Goal: Register for event/course: Sign up to attend an event or enroll in a course

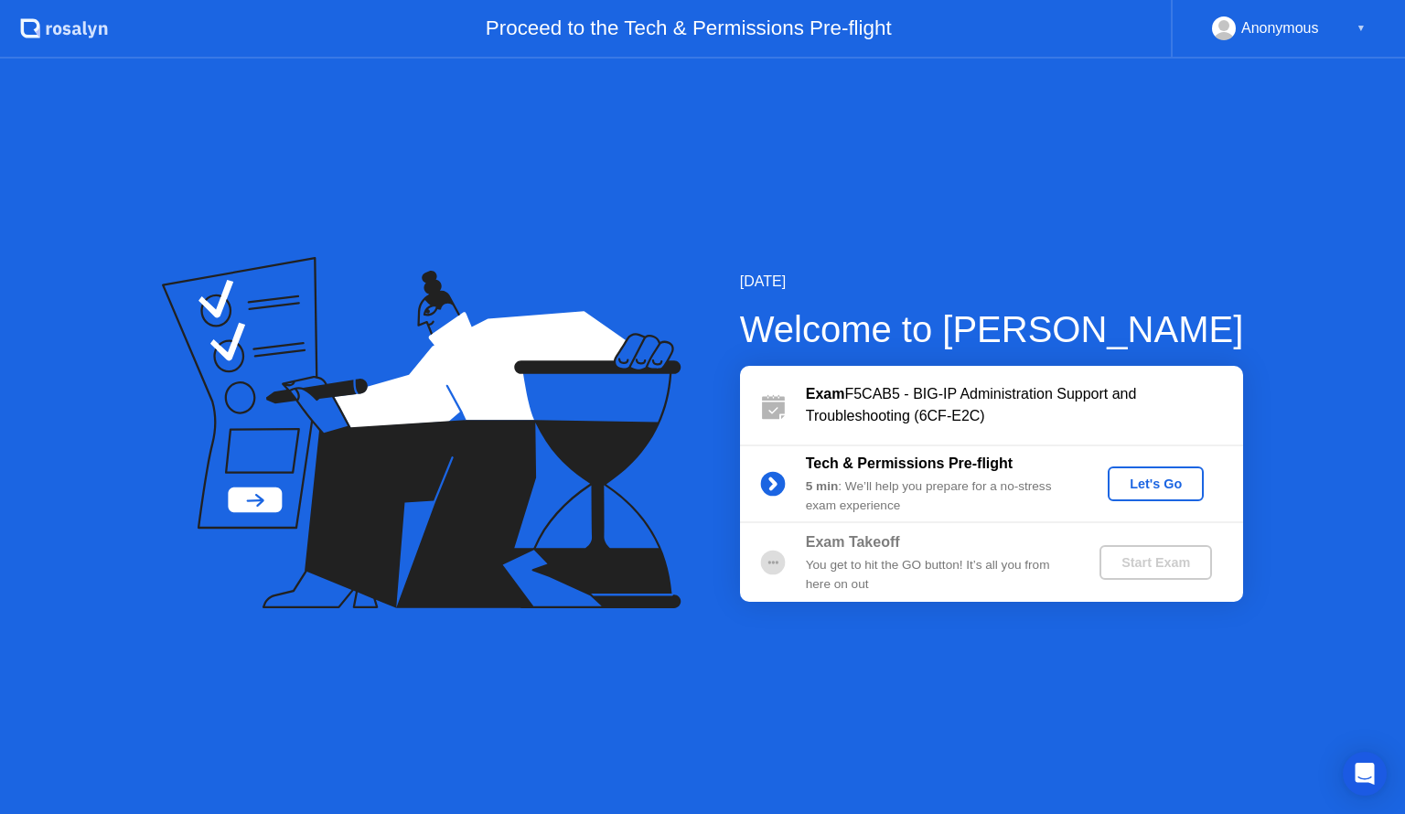
click at [1143, 490] on div "Let's Go" at bounding box center [1155, 484] width 81 height 15
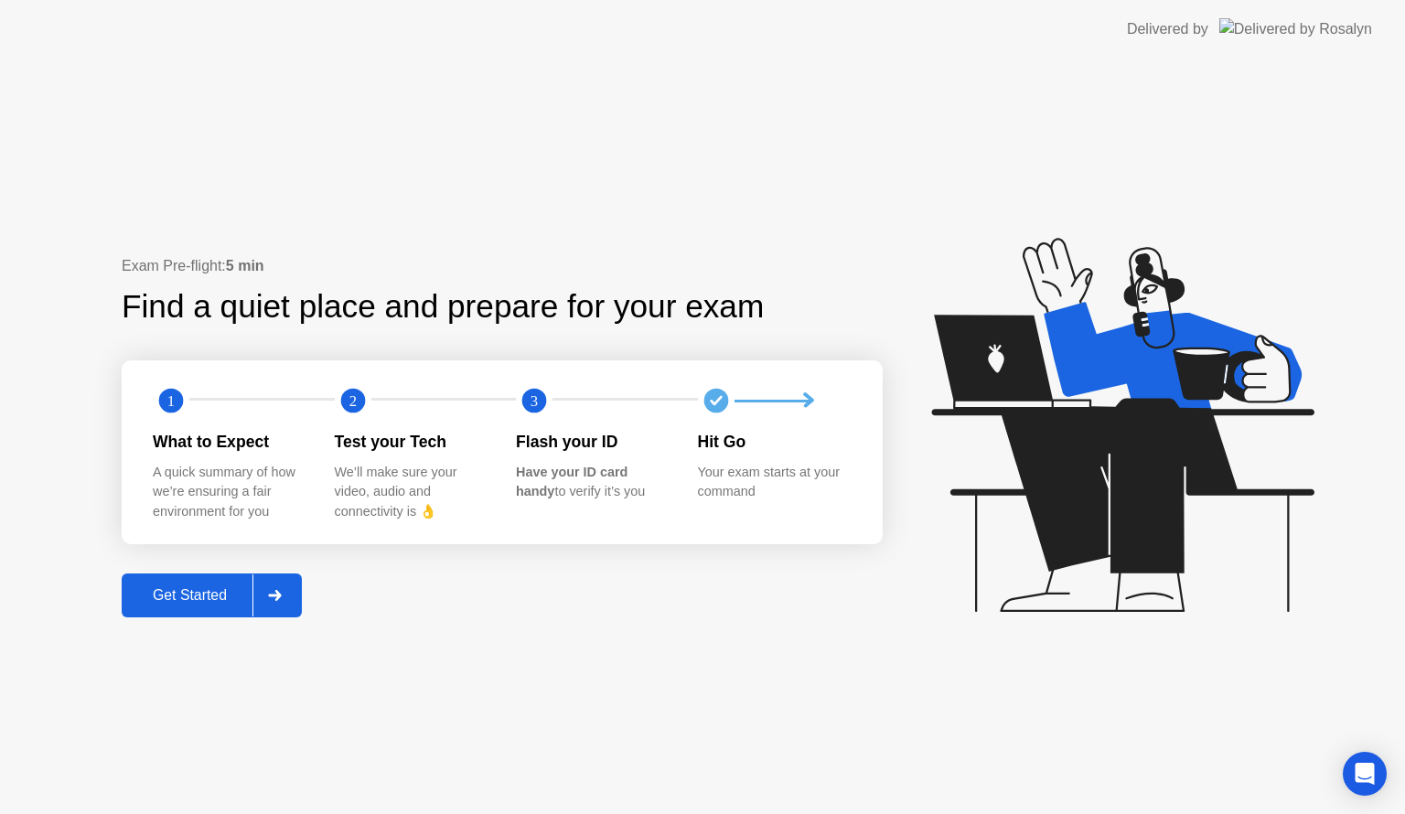
click at [231, 588] on div "Get Started" at bounding box center [189, 595] width 125 height 16
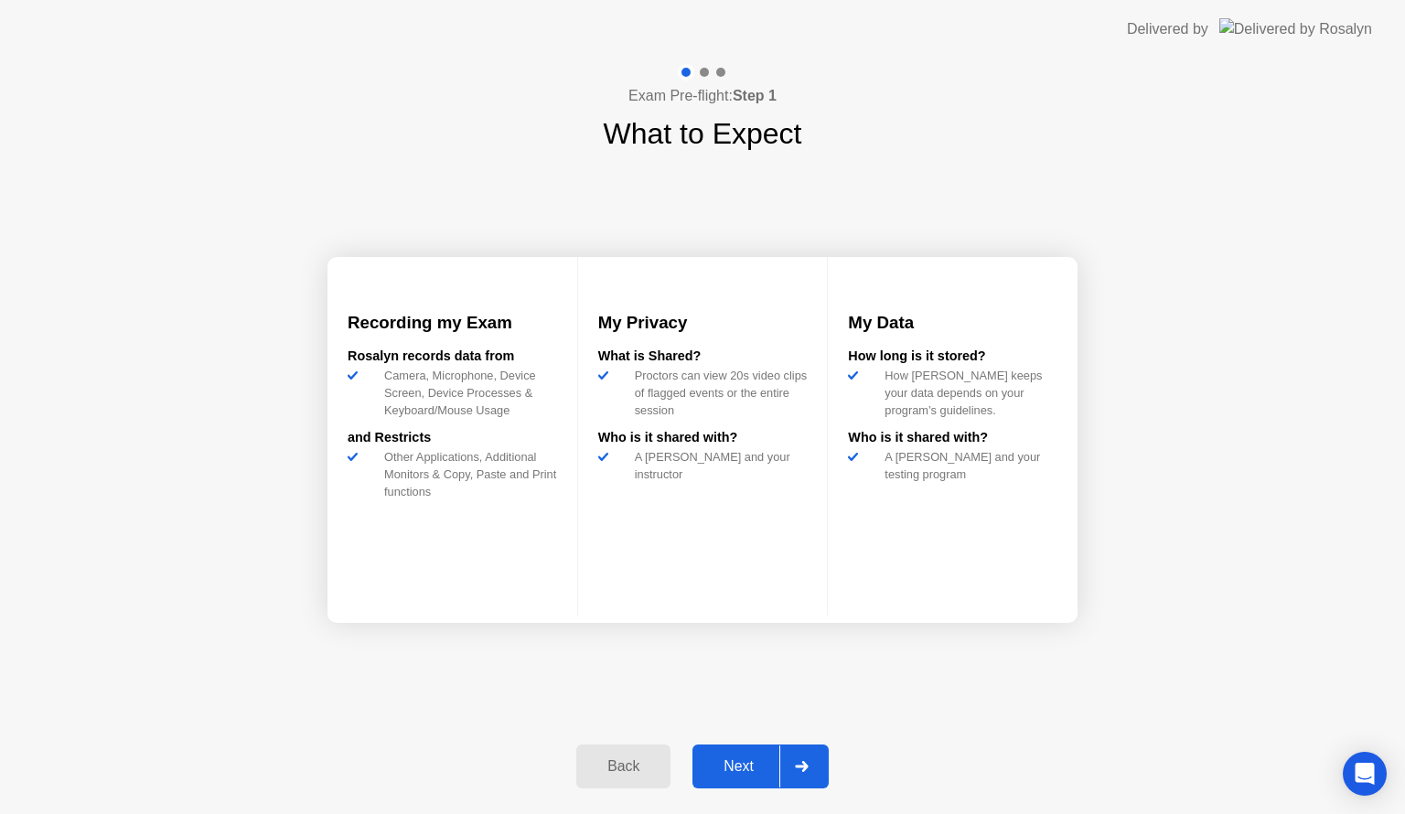
click at [728, 761] on div "Next" at bounding box center [738, 766] width 81 height 16
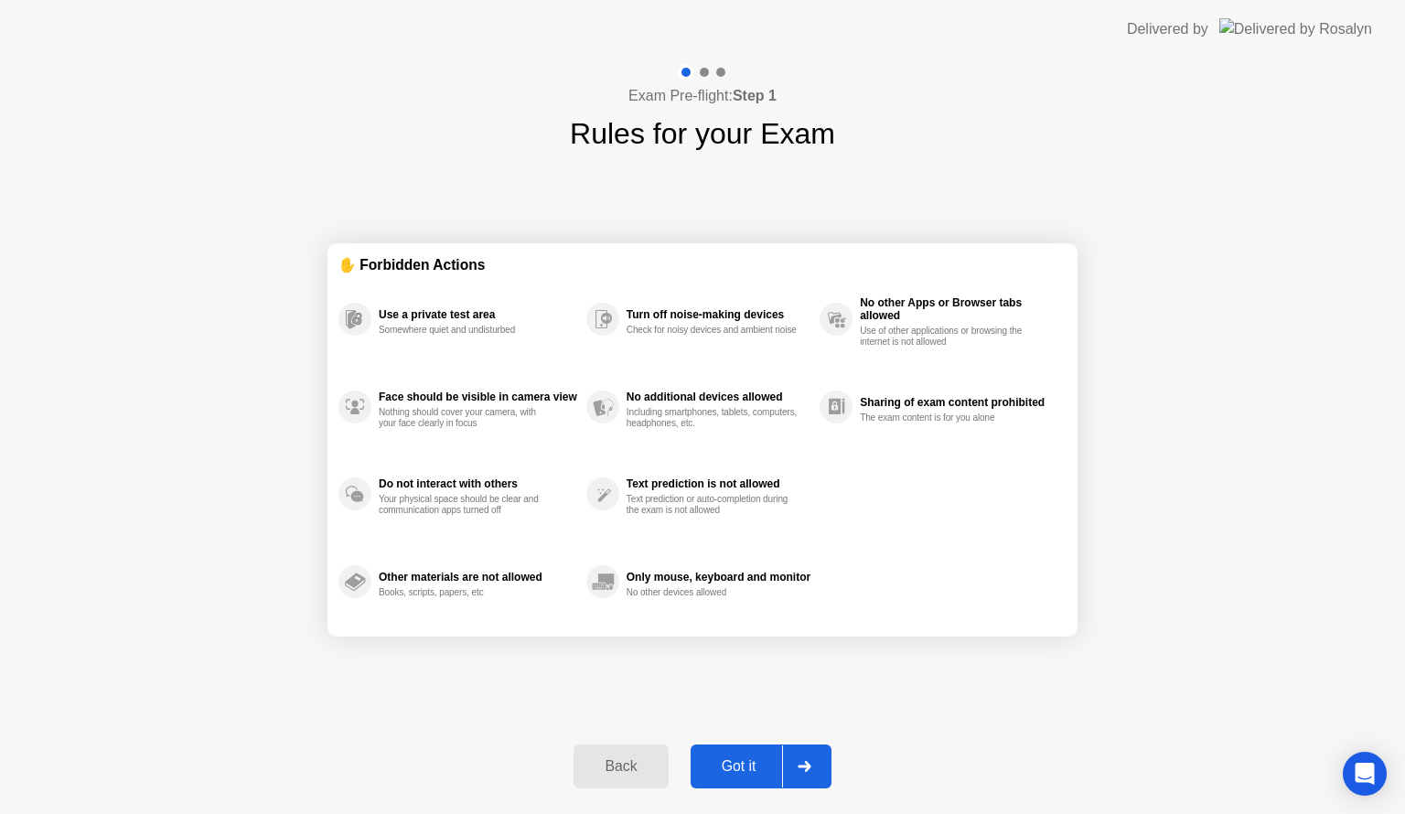
click at [728, 761] on div "Got it" at bounding box center [739, 766] width 86 height 16
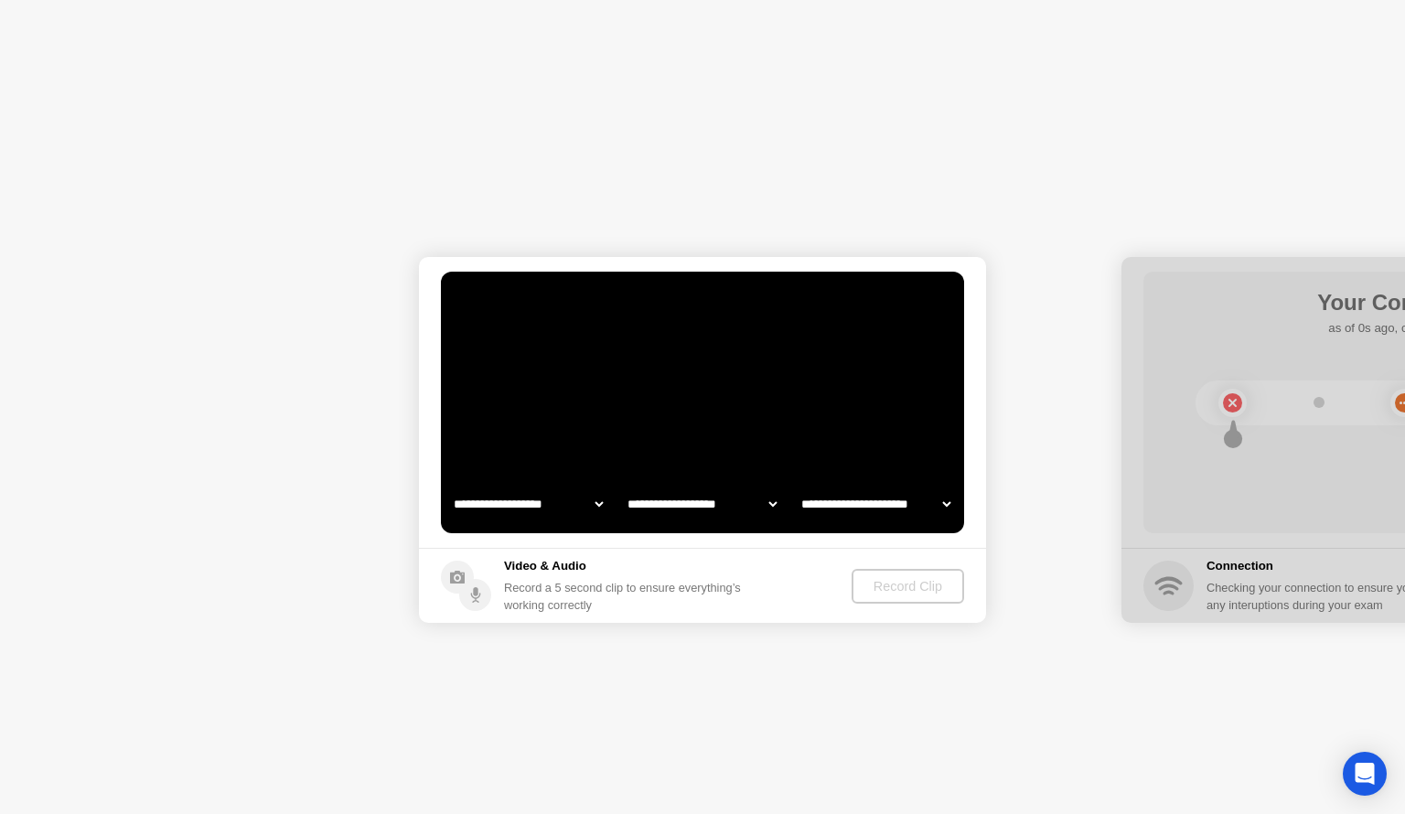
select select "**********"
select select "*******"
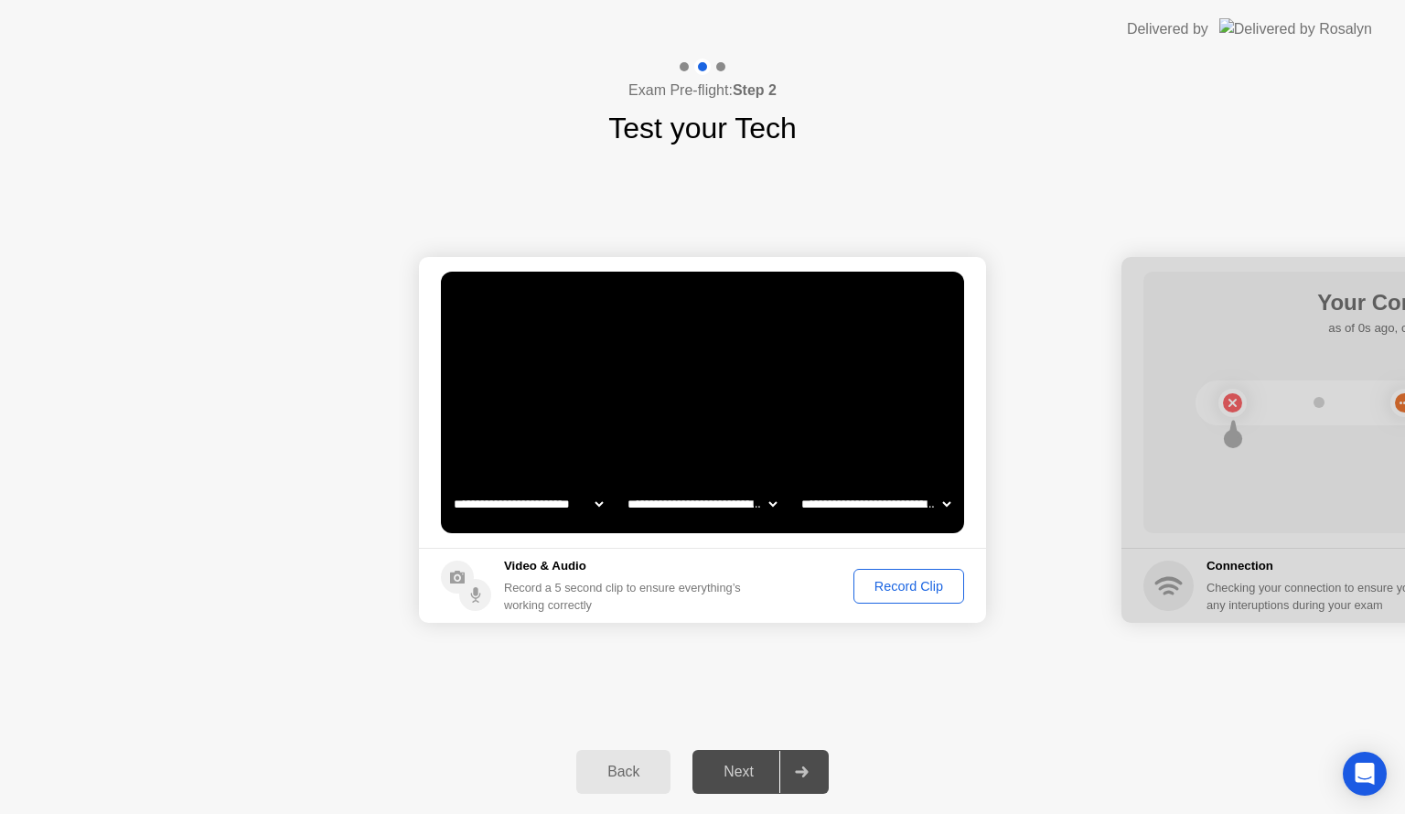
click at [889, 596] on button "Record Clip" at bounding box center [909, 586] width 111 height 35
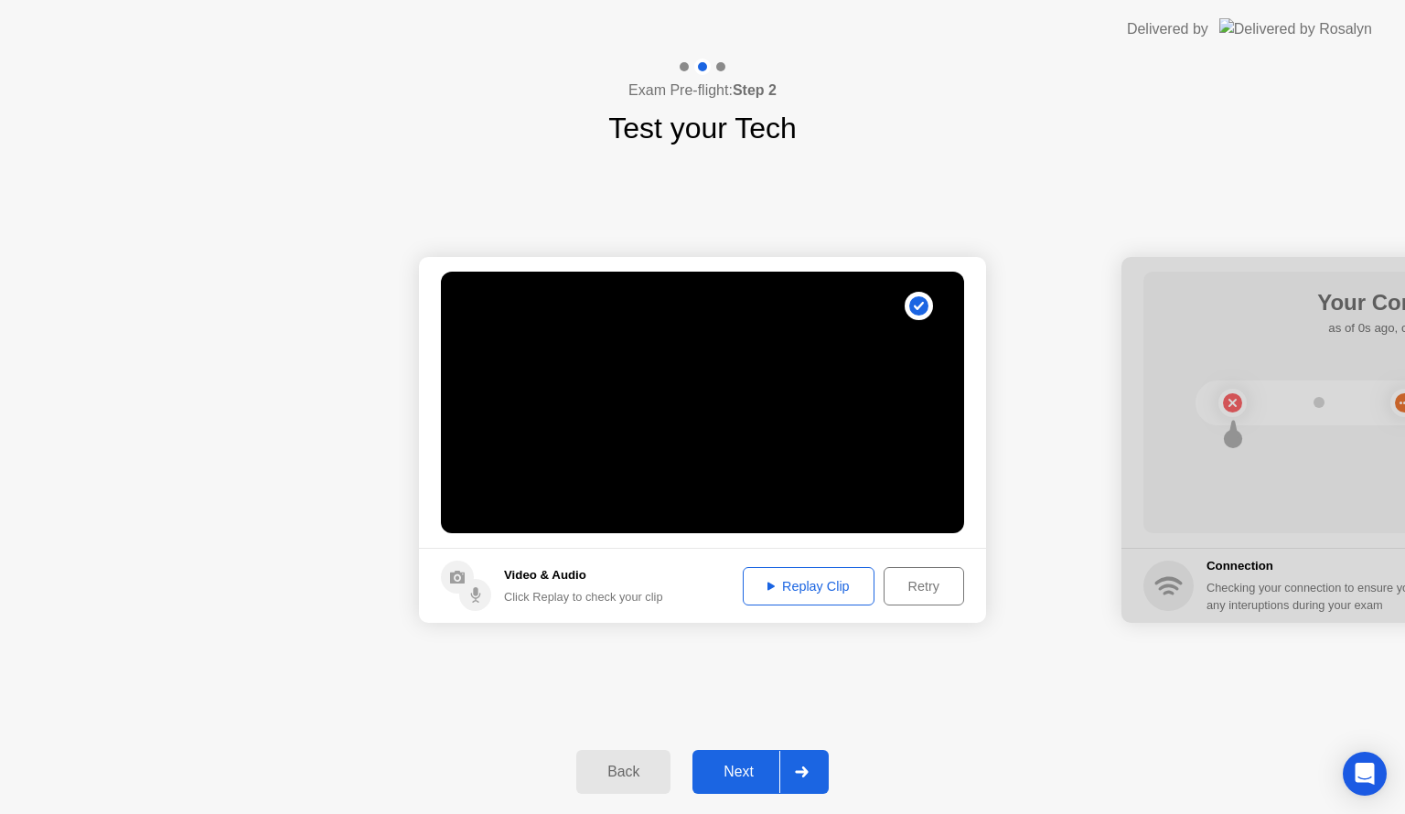
click at [742, 758] on button "Next" at bounding box center [761, 772] width 136 height 44
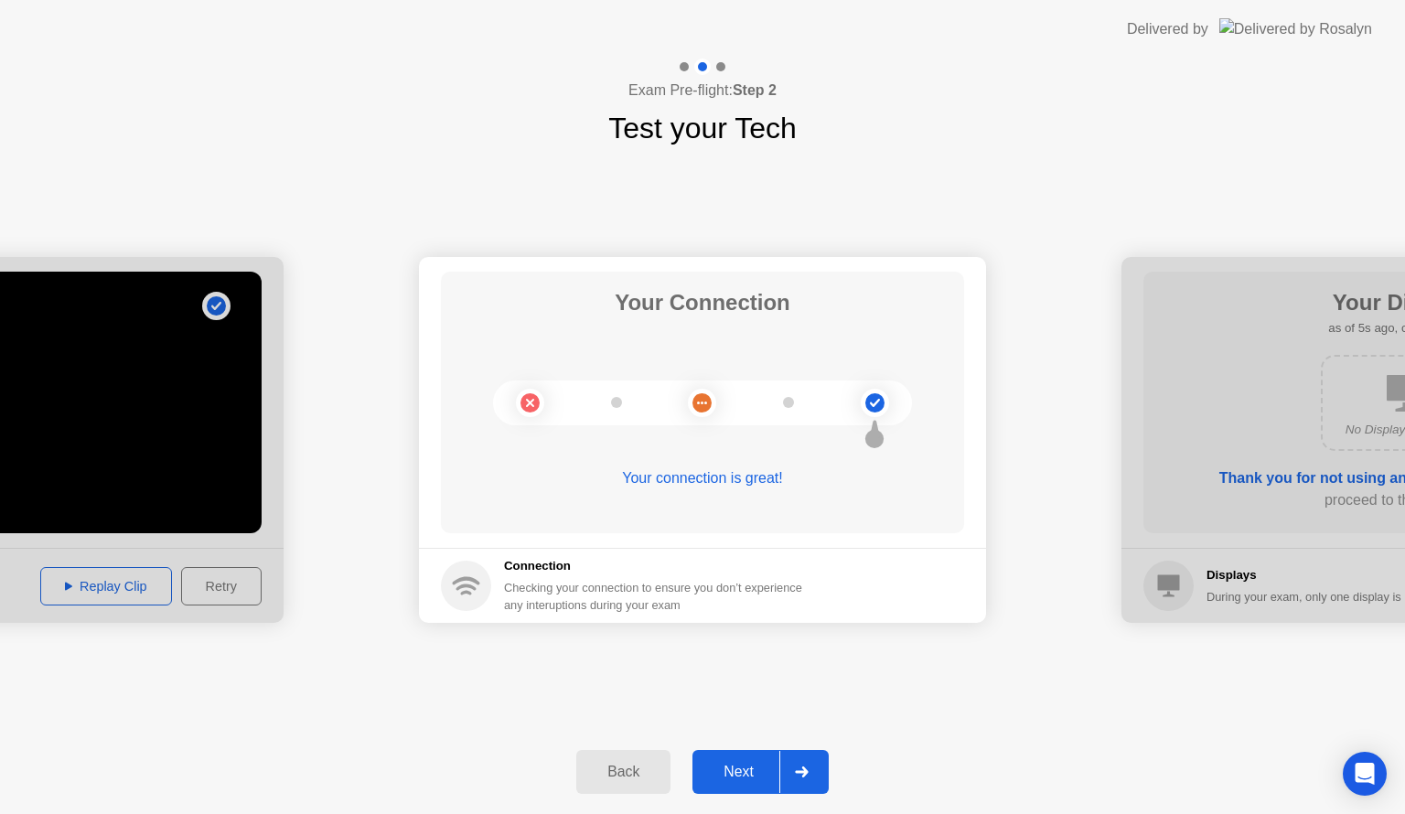
click at [750, 764] on div "Next" at bounding box center [738, 772] width 81 height 16
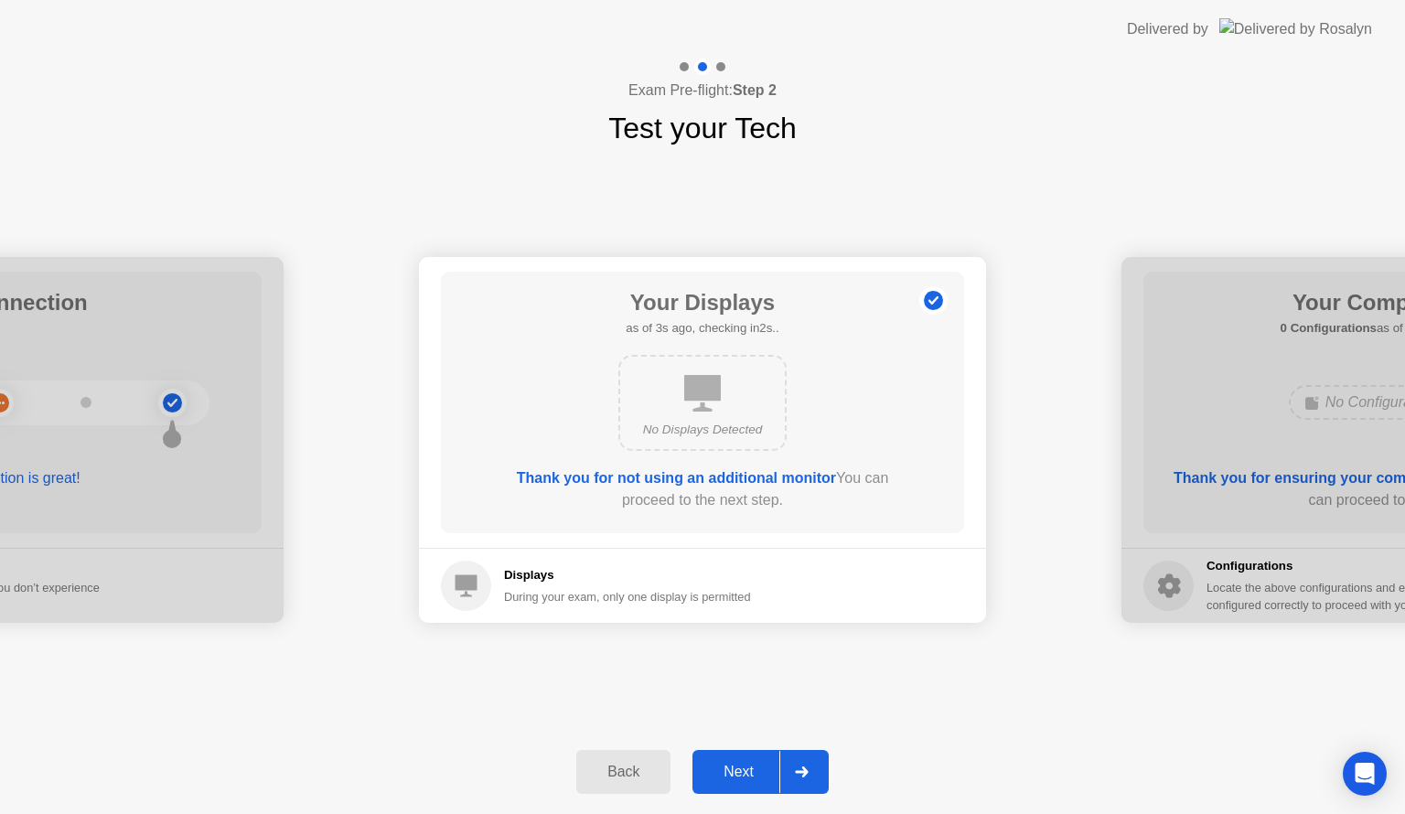
click at [743, 768] on div "Next" at bounding box center [738, 772] width 81 height 16
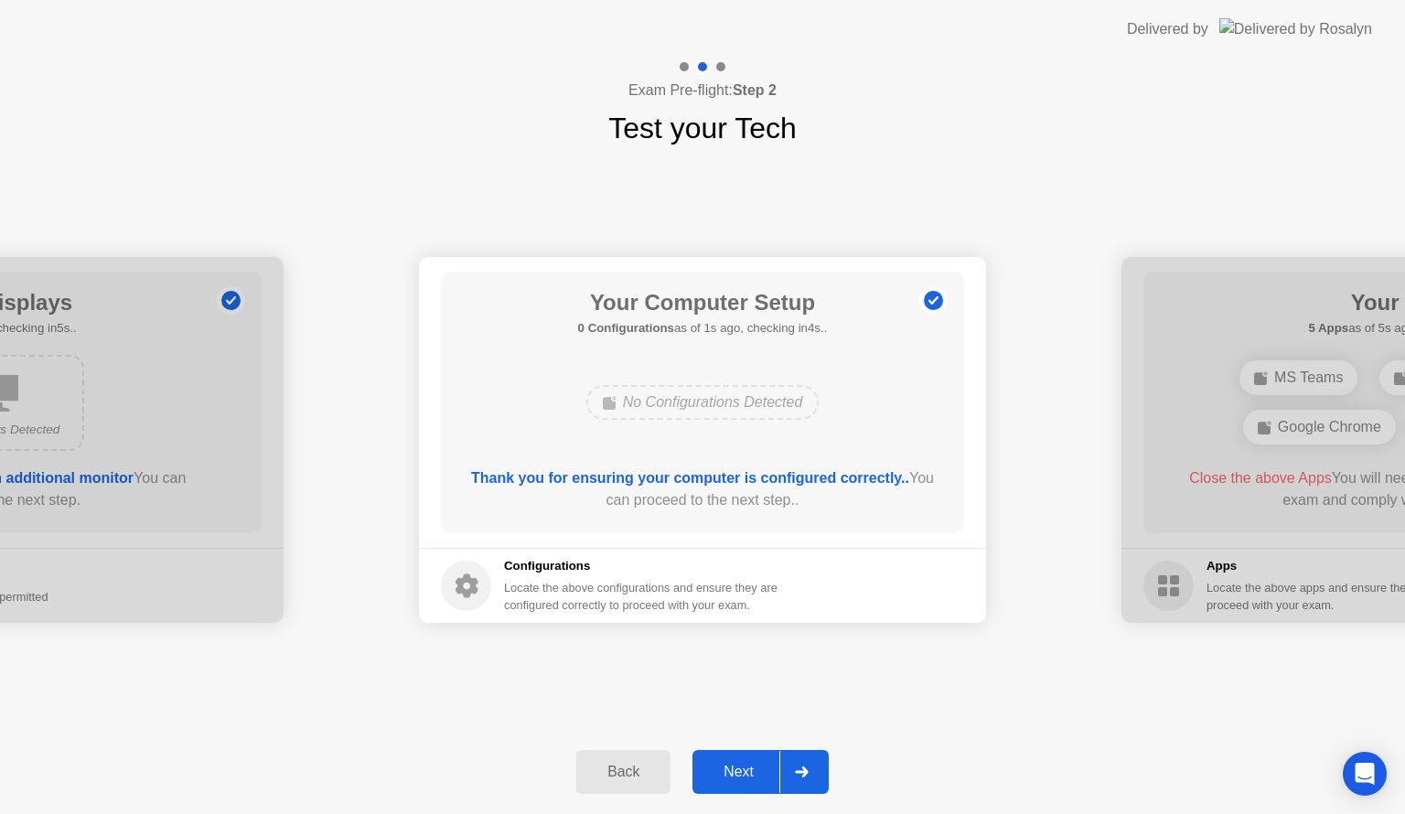
click at [758, 764] on div "Next" at bounding box center [738, 772] width 81 height 16
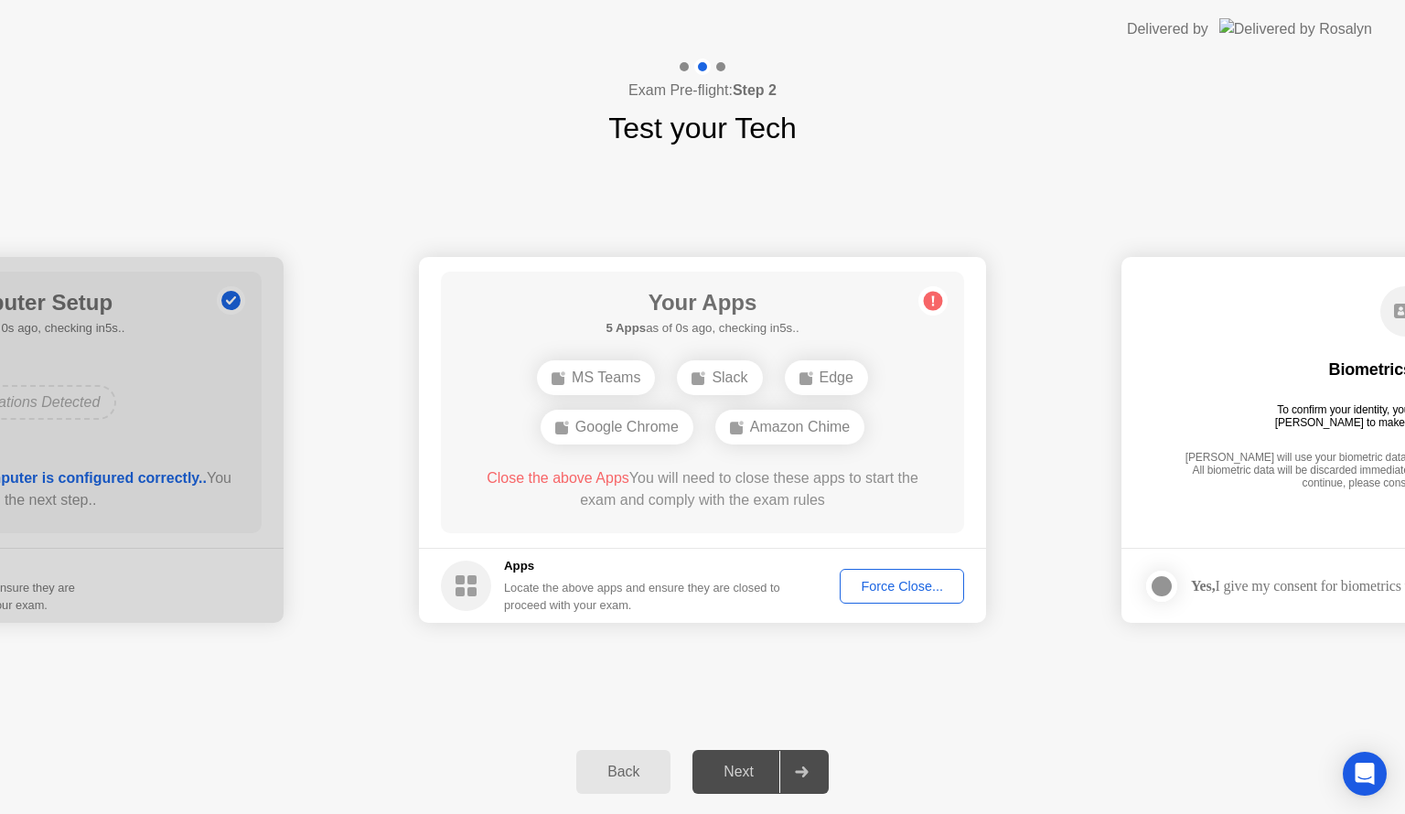
click at [915, 586] on div "Force Close..." at bounding box center [902, 586] width 112 height 15
click at [891, 592] on div "Force Close..." at bounding box center [902, 586] width 112 height 15
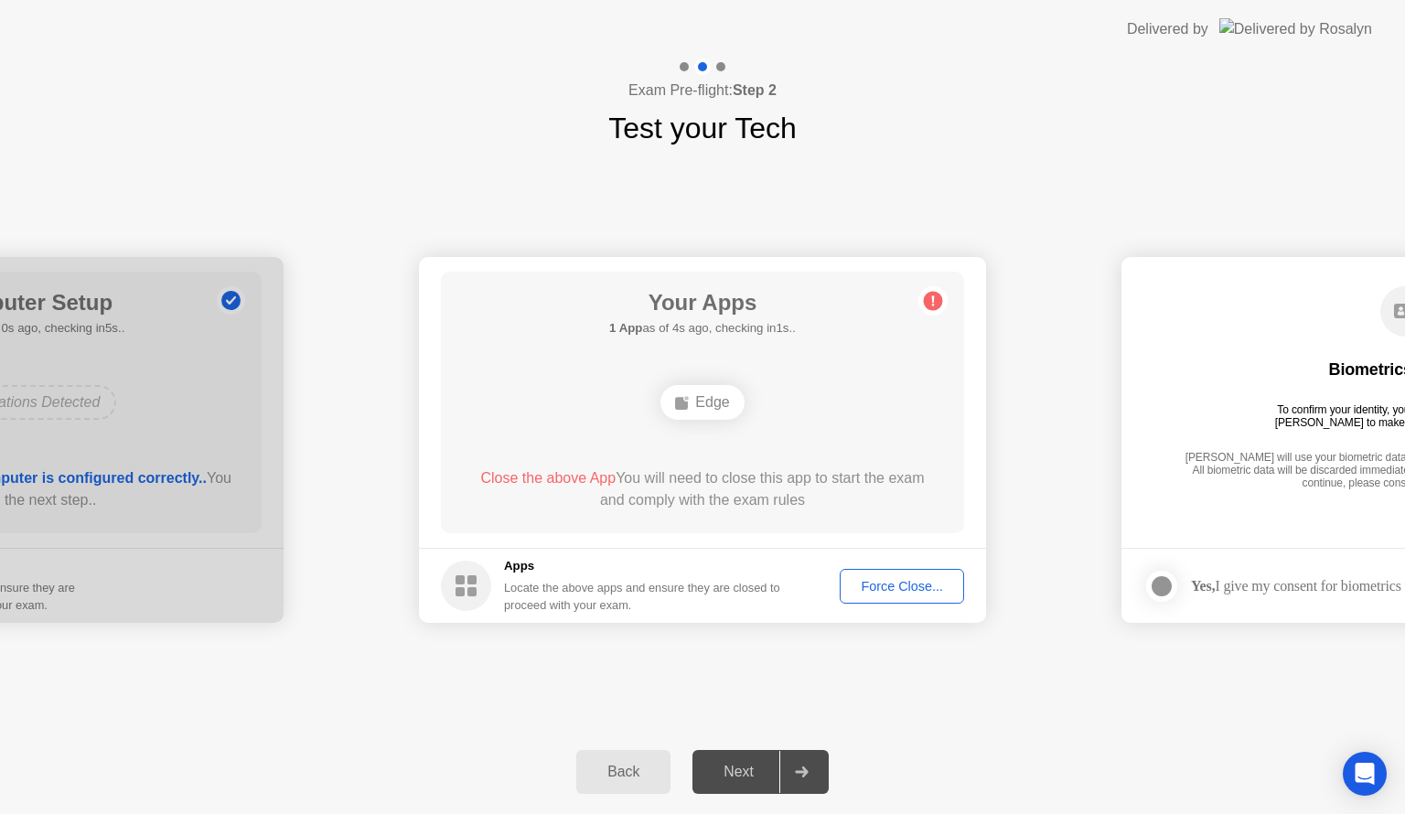
click at [878, 585] on div "Force Close..." at bounding box center [902, 586] width 112 height 15
click at [904, 581] on div "Force Close..." at bounding box center [902, 586] width 112 height 15
click at [902, 584] on div "Force Close..." at bounding box center [902, 586] width 112 height 15
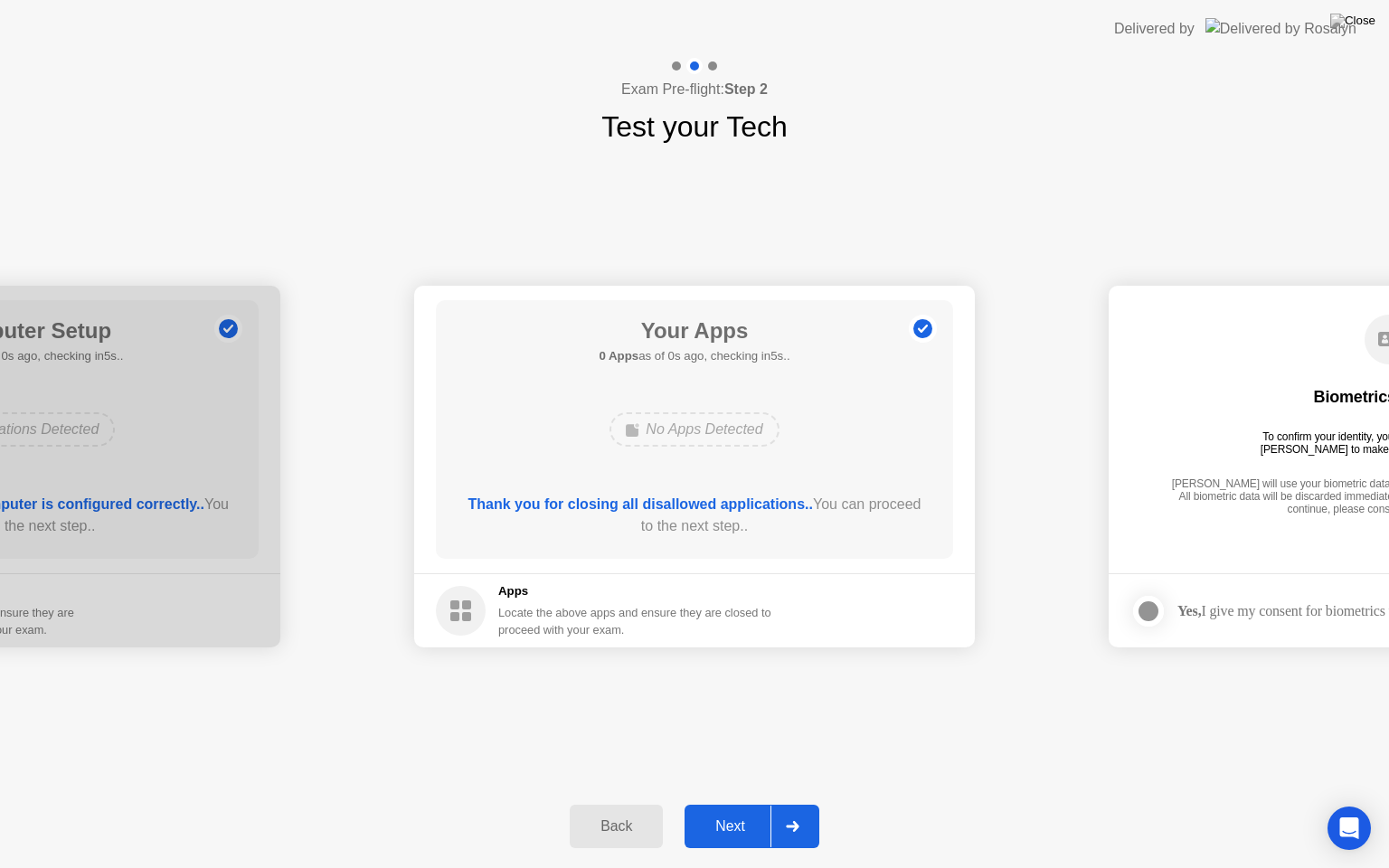
drag, startPoint x: 765, startPoint y: 507, endPoint x: 765, endPoint y: 528, distance: 21.0
click at [723, 804] on div "Next" at bounding box center [730, 826] width 80 height 16
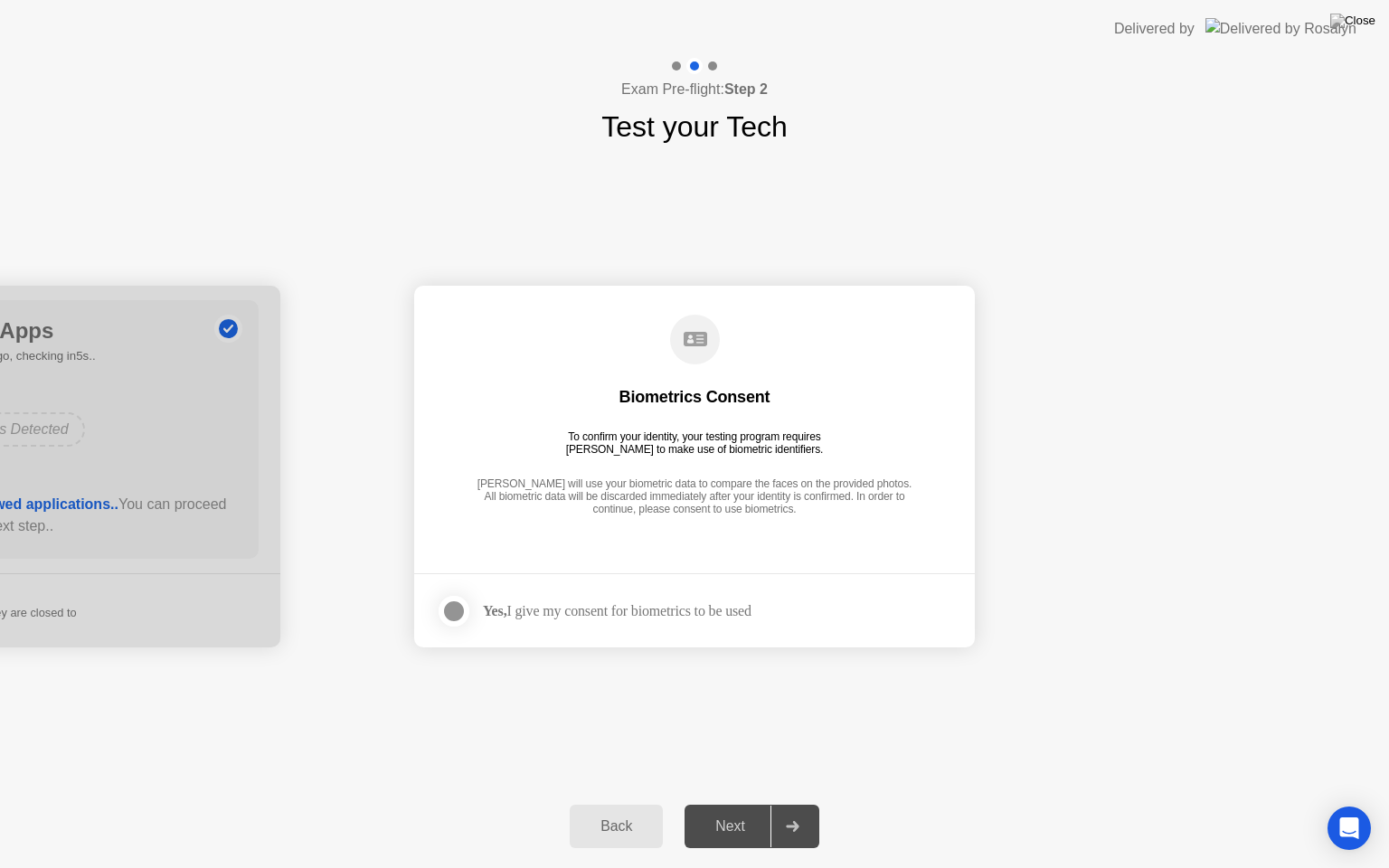
click at [627, 615] on div "Yes, I give my consent for biometrics to be used" at bounding box center [618, 610] width 269 height 17
click at [465, 607] on div at bounding box center [454, 611] width 22 height 22
click at [750, 804] on div "Next" at bounding box center [730, 826] width 80 height 16
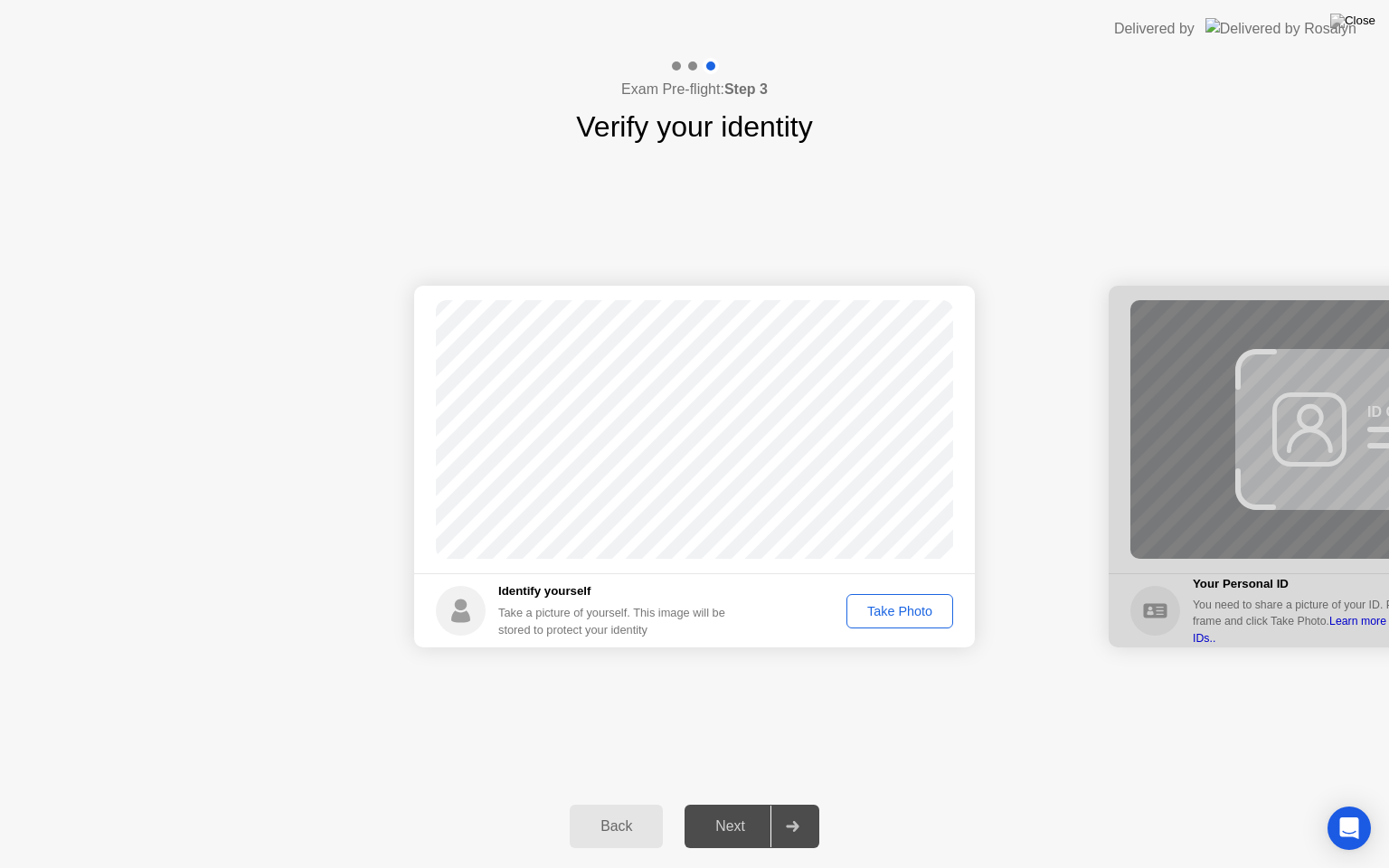
click at [925, 611] on div "Take Photo" at bounding box center [900, 611] width 94 height 15
click at [706, 804] on div "Next" at bounding box center [730, 826] width 80 height 16
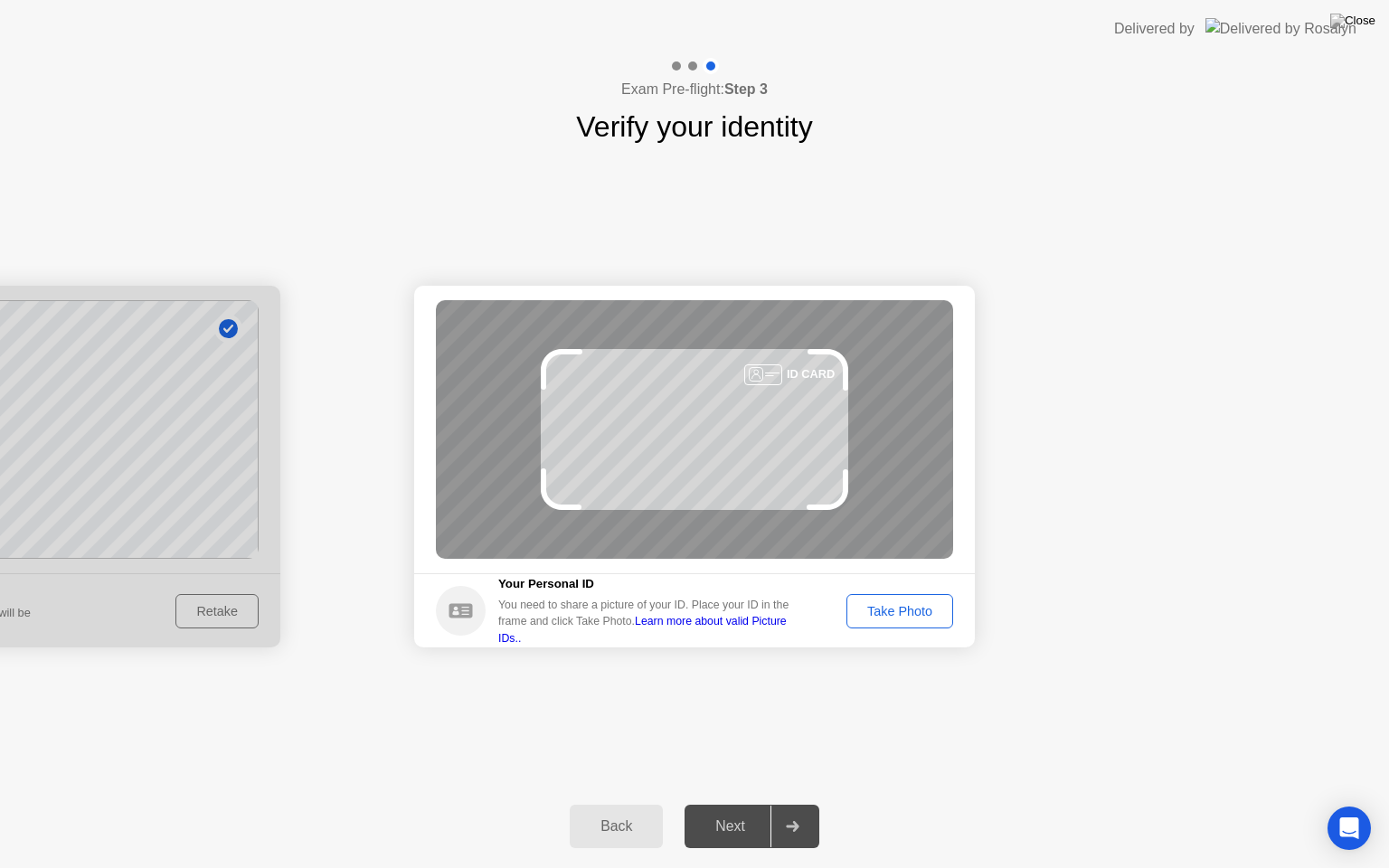
click at [903, 604] on div "Take Photo" at bounding box center [900, 611] width 94 height 15
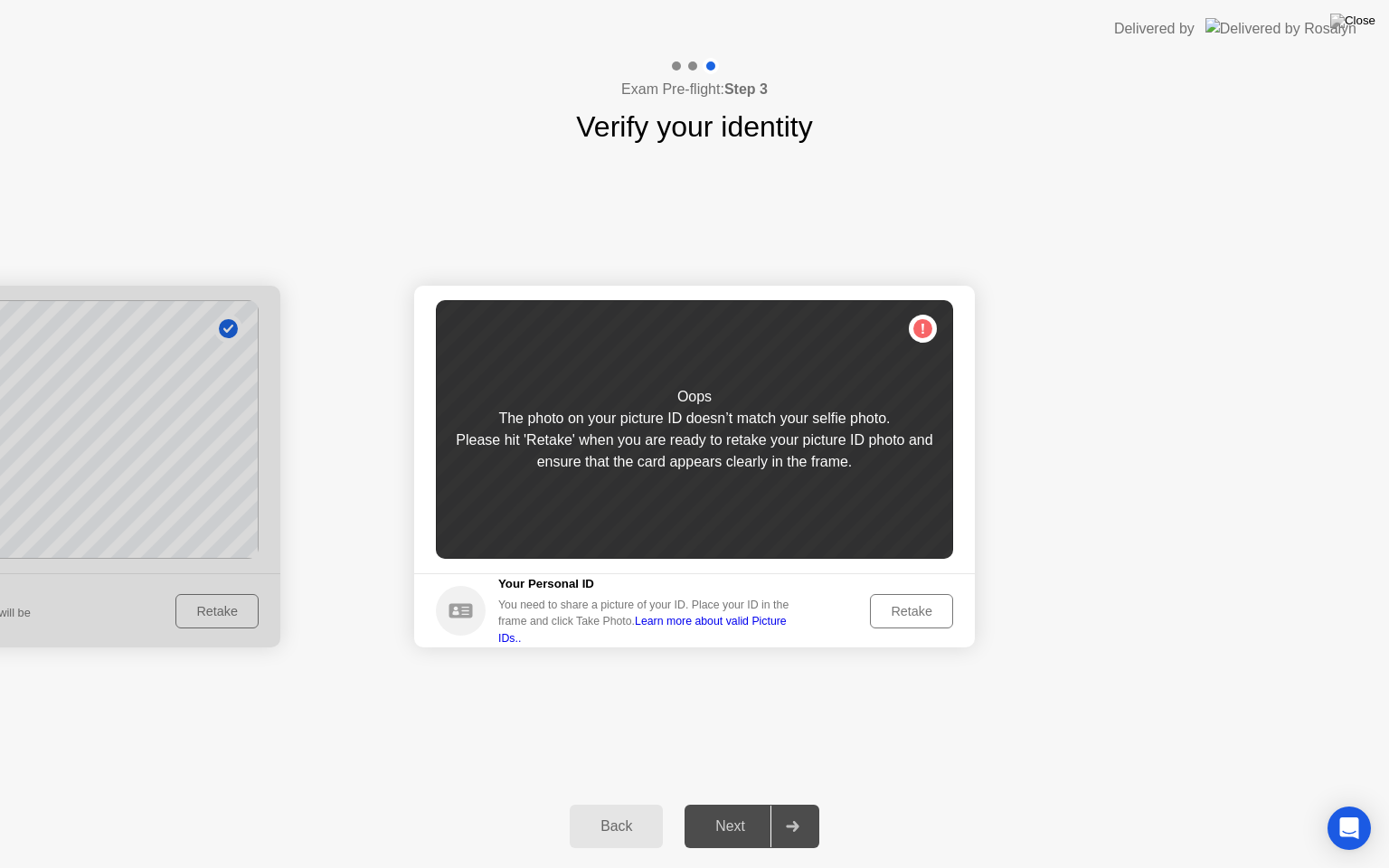
click at [902, 608] on div "Retake" at bounding box center [911, 611] width 70 height 15
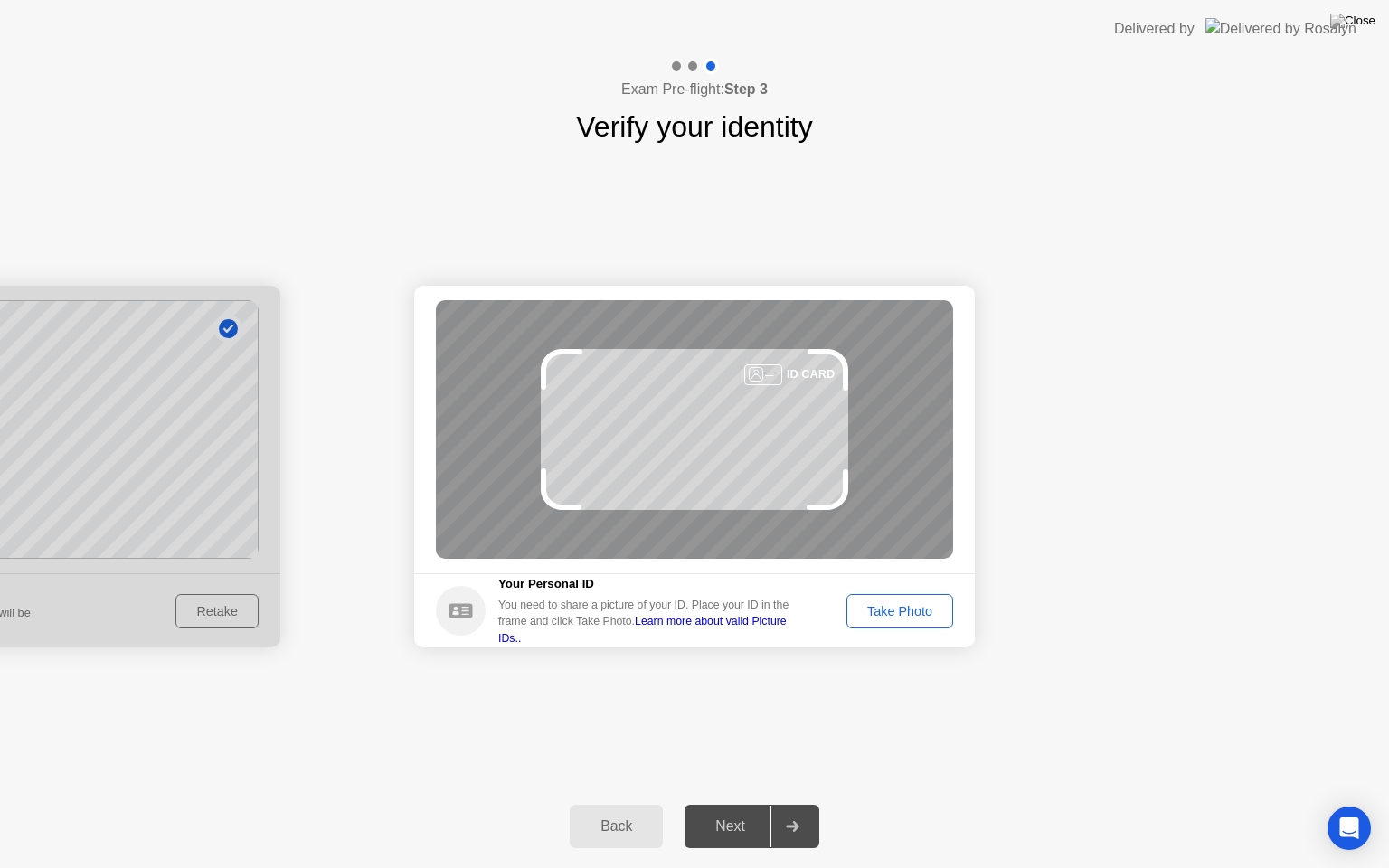
click at [912, 609] on div "Take Photo" at bounding box center [900, 611] width 94 height 15
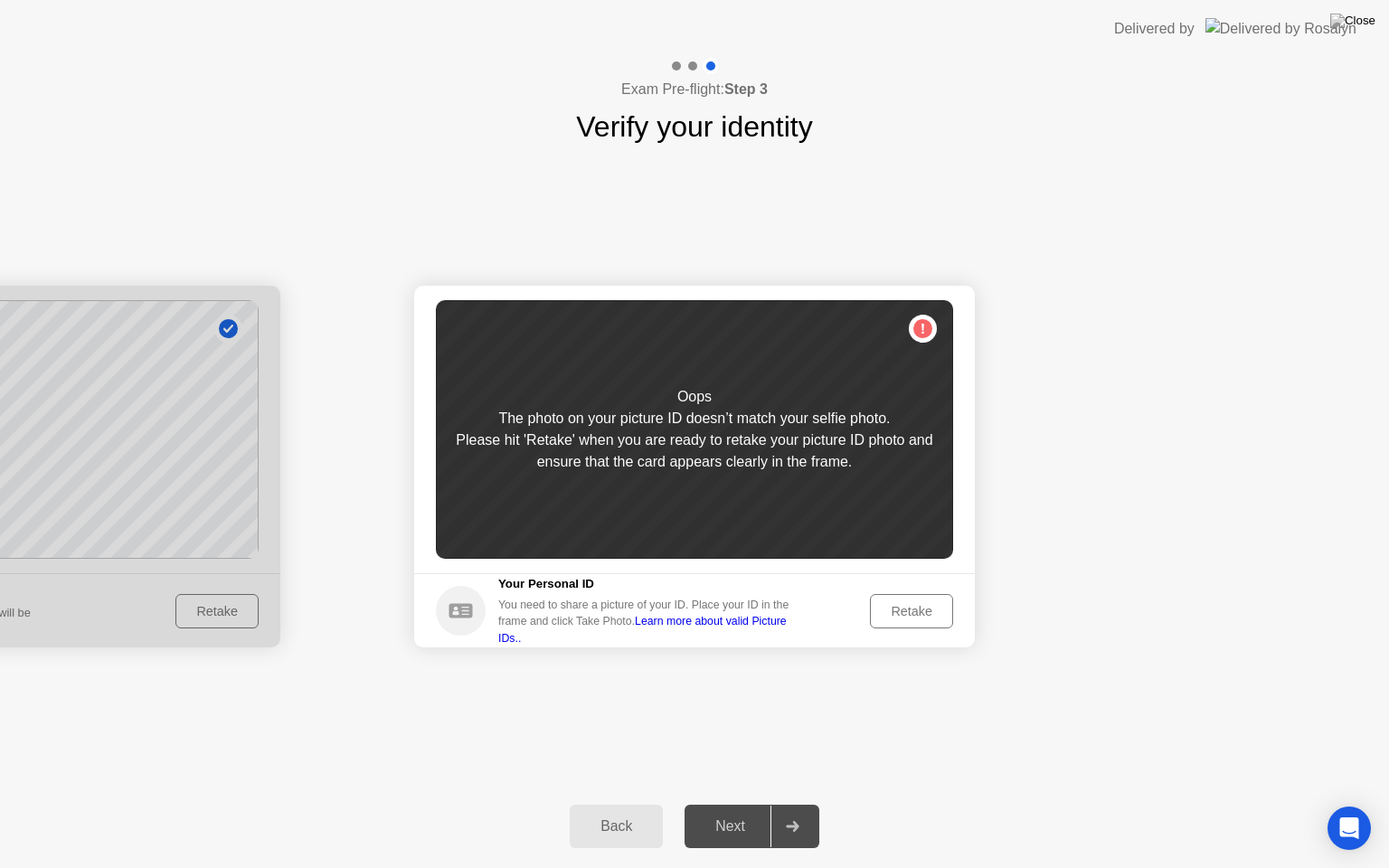
click at [625, 804] on div "Back" at bounding box center [616, 826] width 82 height 16
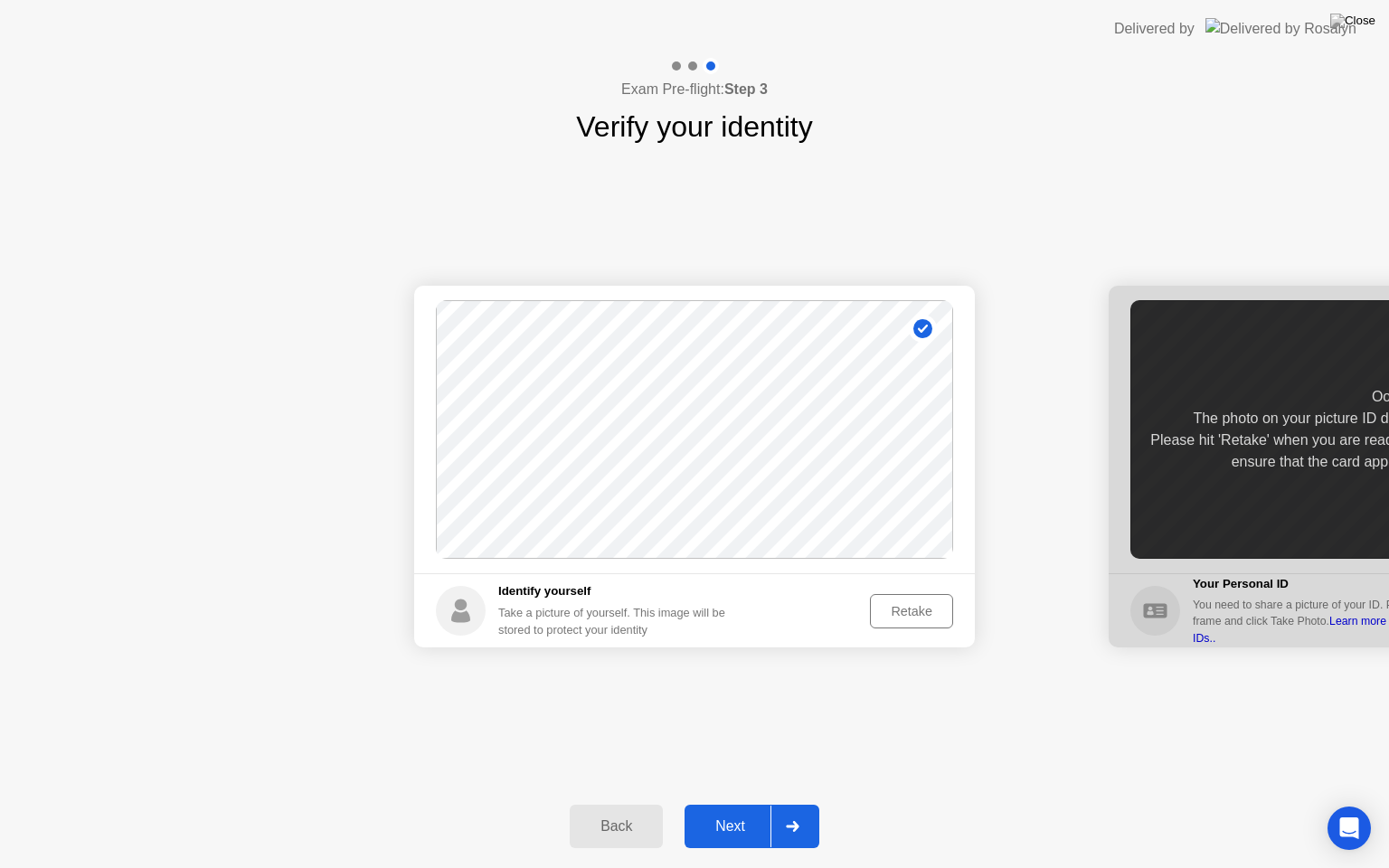
click at [929, 619] on div "Retake" at bounding box center [911, 611] width 70 height 15
click at [927, 611] on div "Take Photo" at bounding box center [900, 611] width 94 height 15
click at [736, 804] on button "Next" at bounding box center [752, 826] width 134 height 43
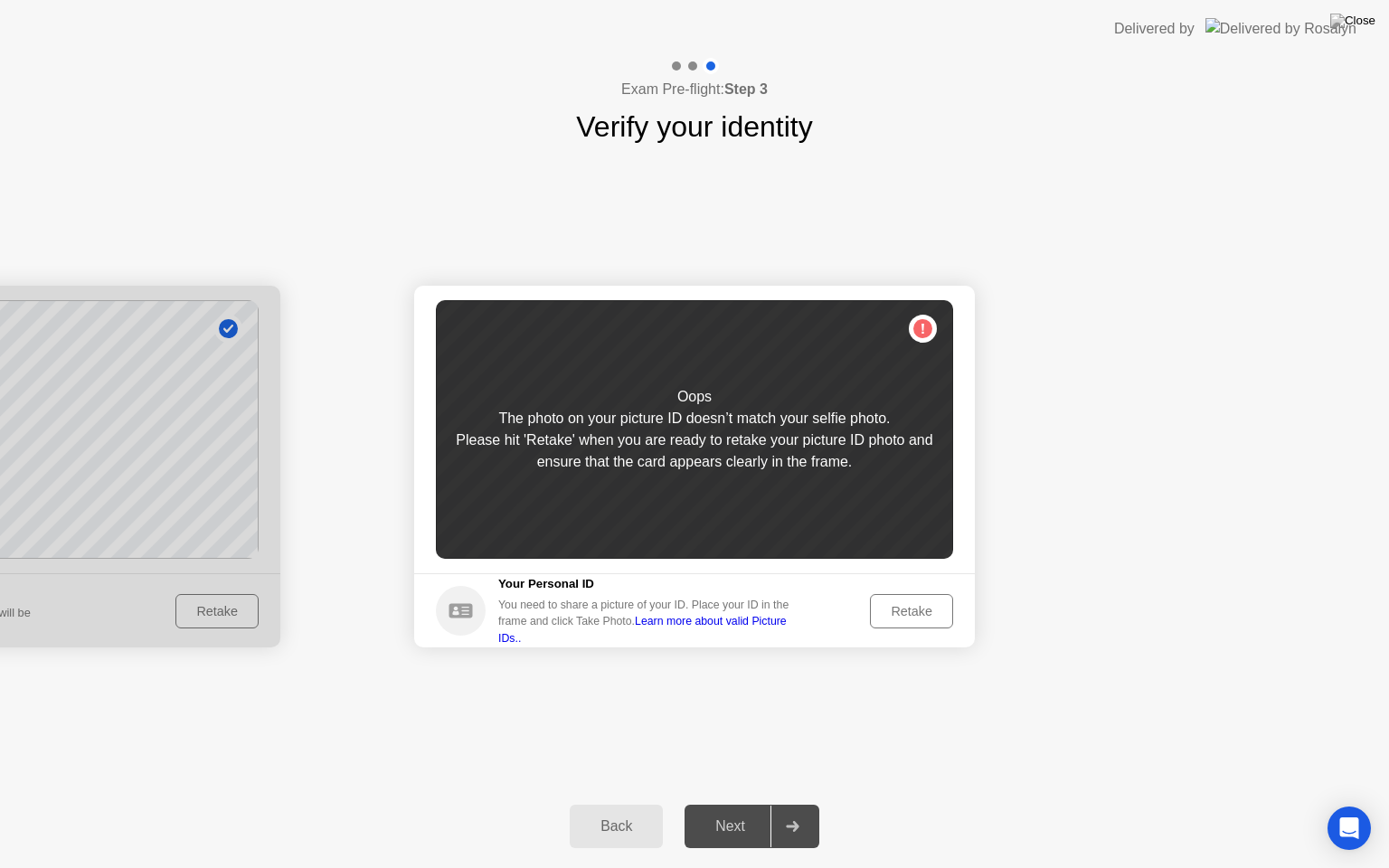
click at [914, 608] on div "Retake" at bounding box center [911, 611] width 70 height 15
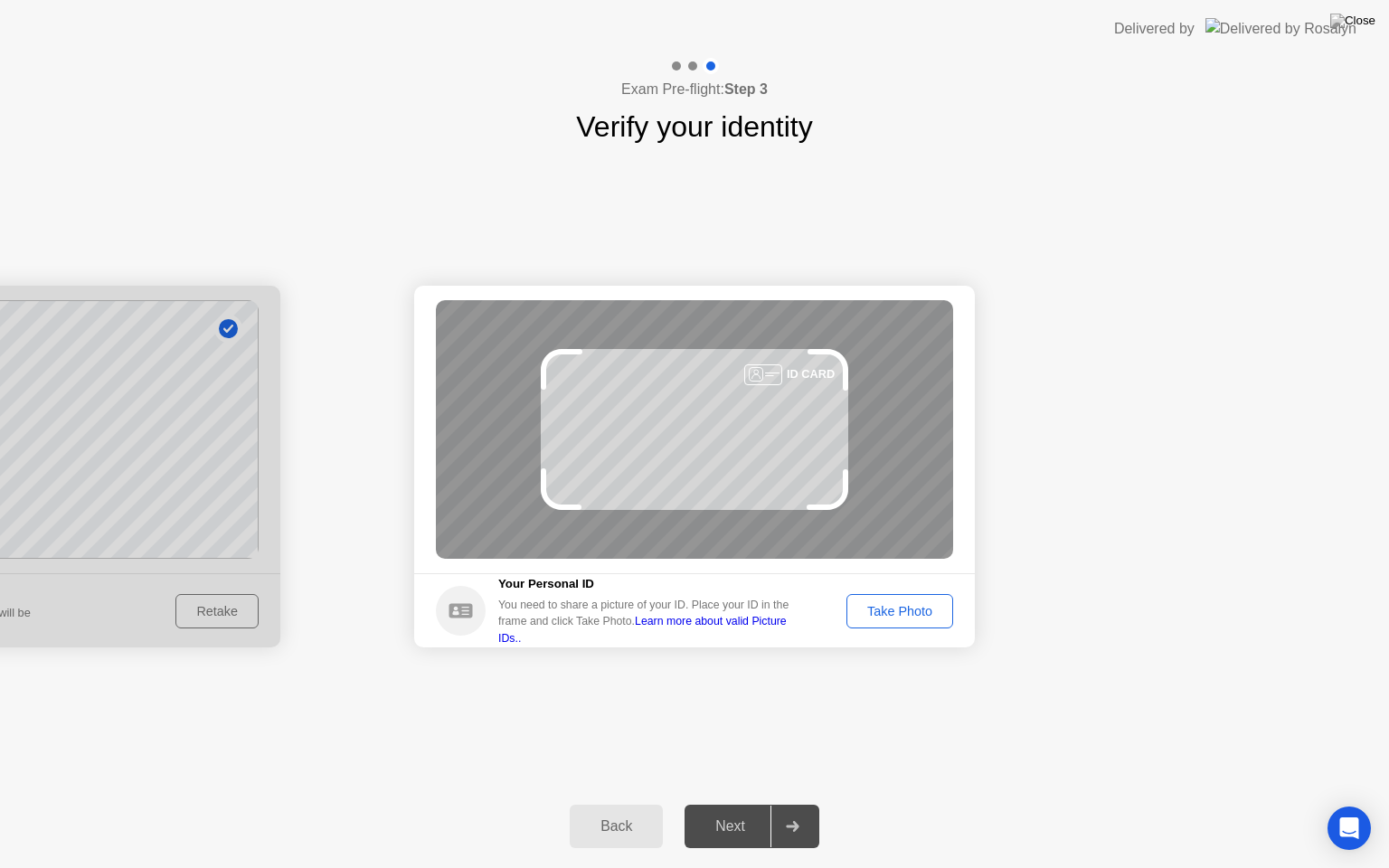
click at [926, 611] on div "Take Photo" at bounding box center [900, 611] width 94 height 15
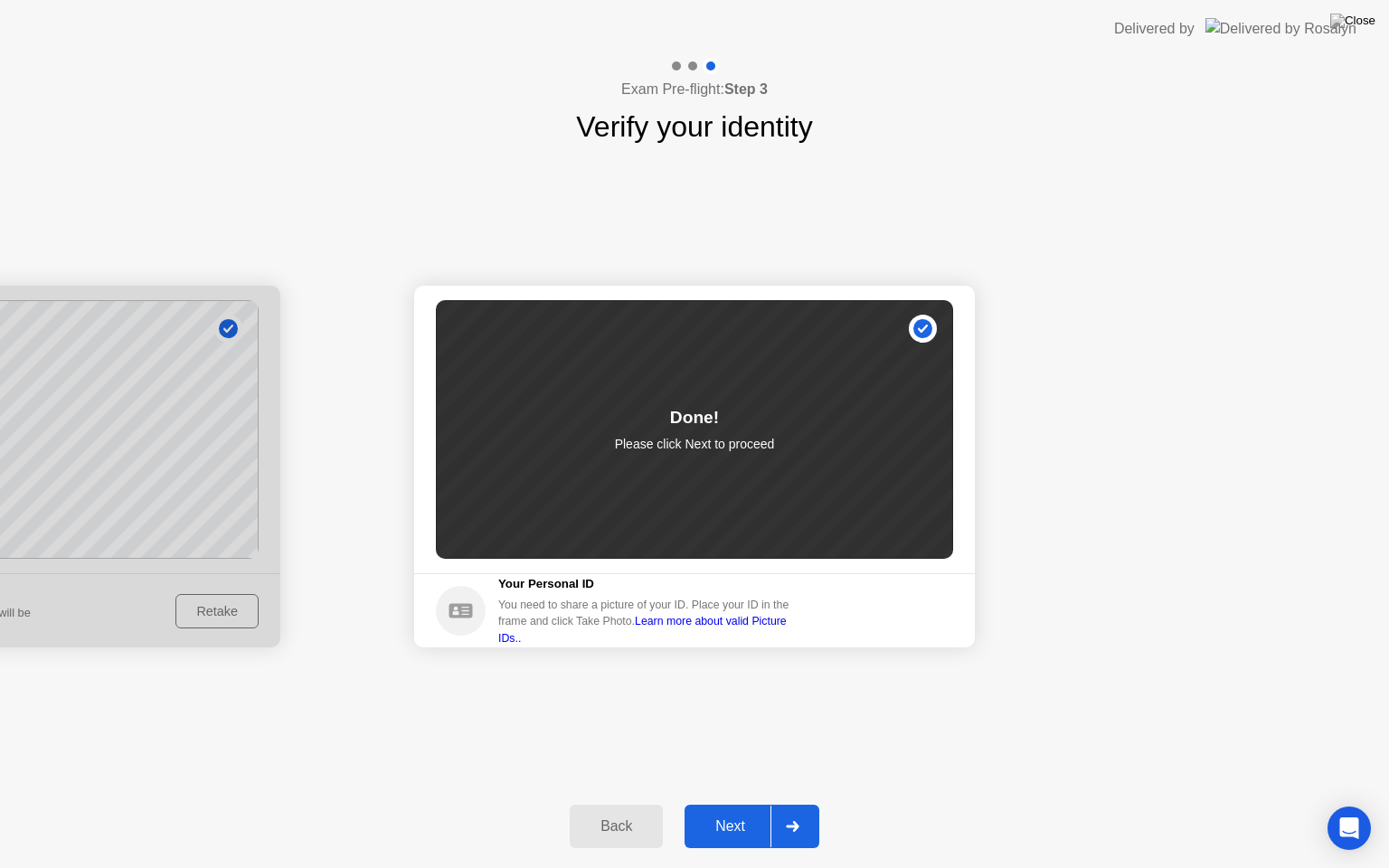
click at [728, 804] on div "Next" at bounding box center [730, 826] width 80 height 16
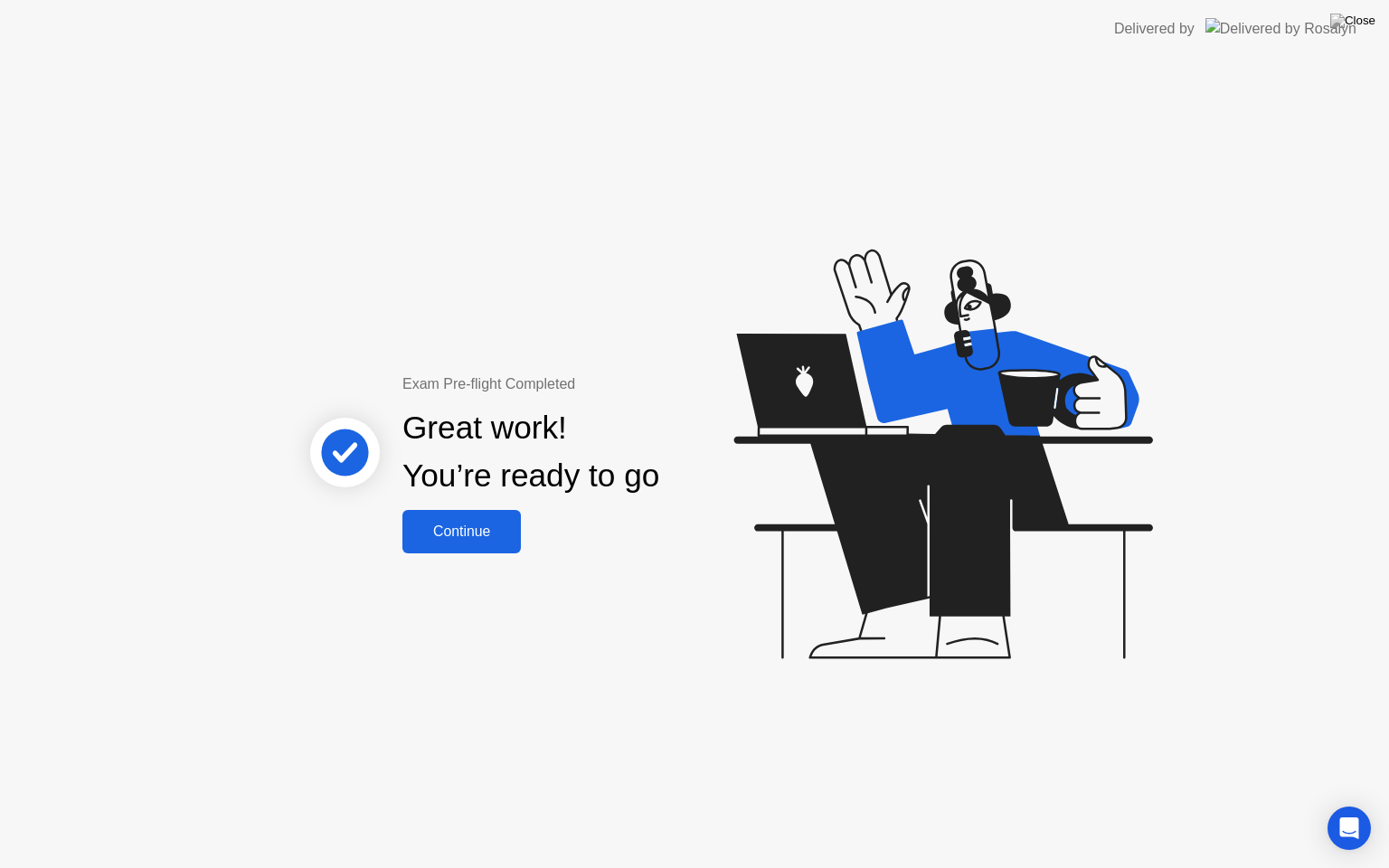
click at [444, 538] on div "Continue" at bounding box center [462, 532] width 108 height 16
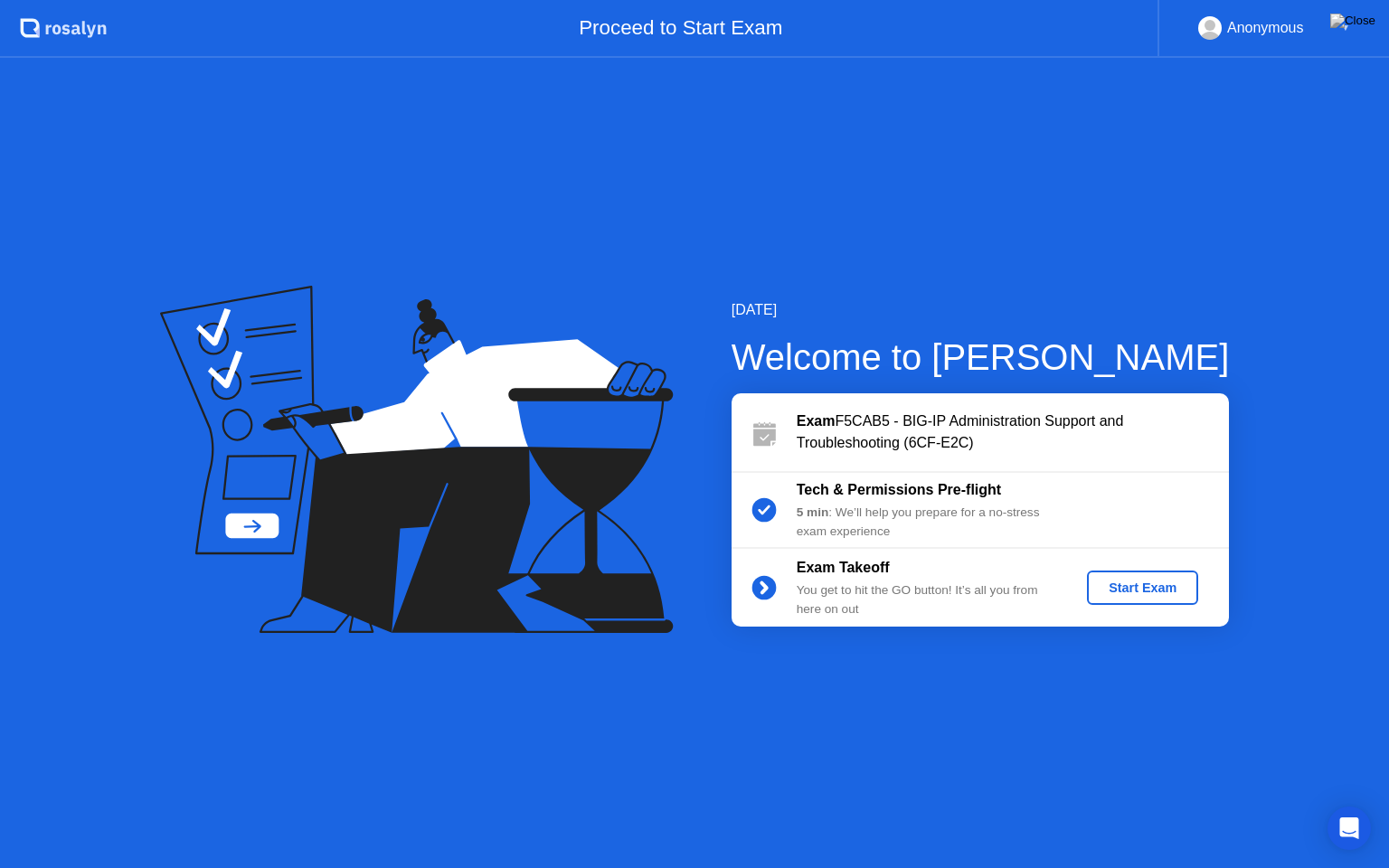
click at [1126, 593] on div "Start Exam" at bounding box center [1143, 587] width 97 height 15
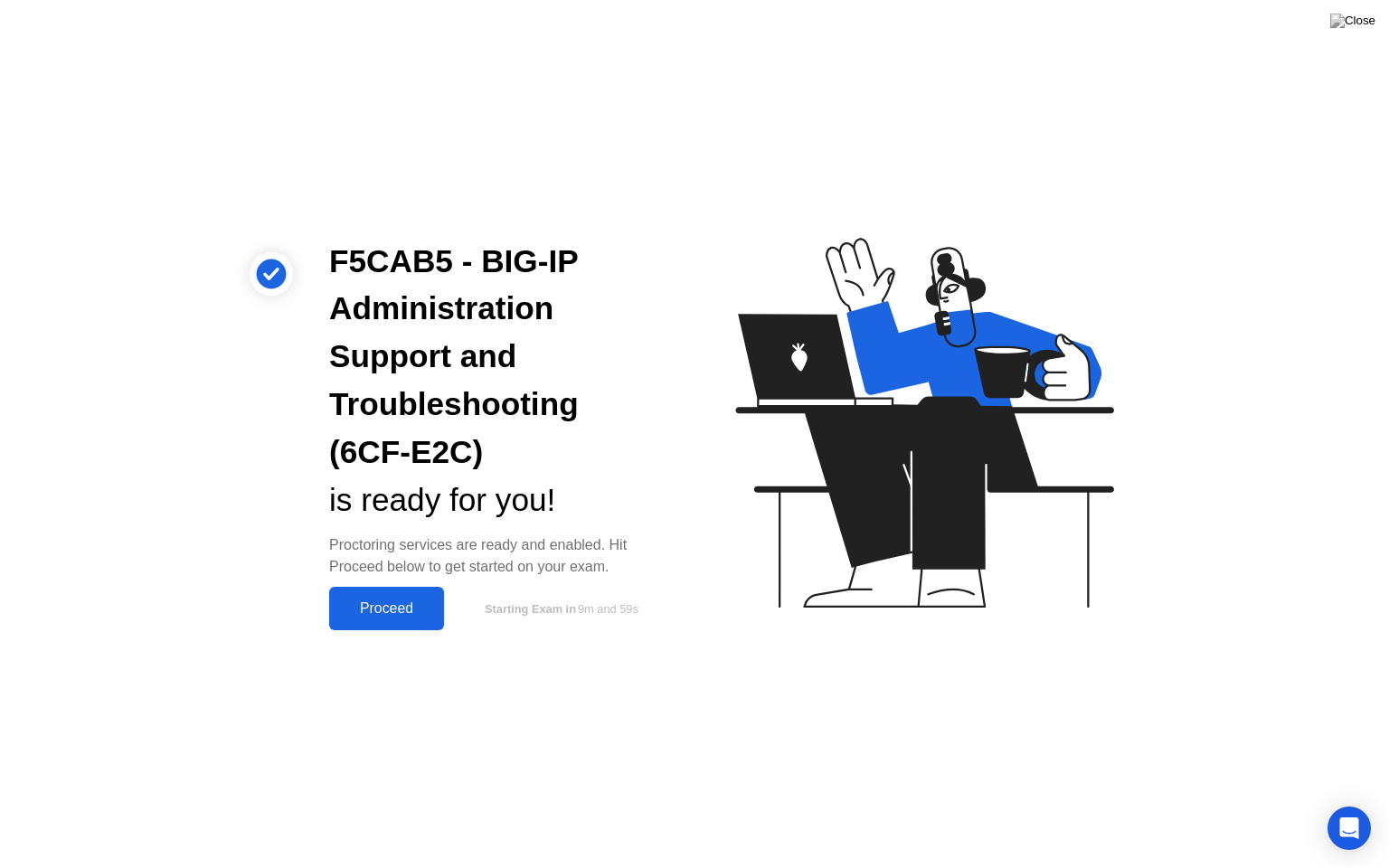
click at [401, 606] on div "Proceed" at bounding box center [386, 608] width 104 height 16
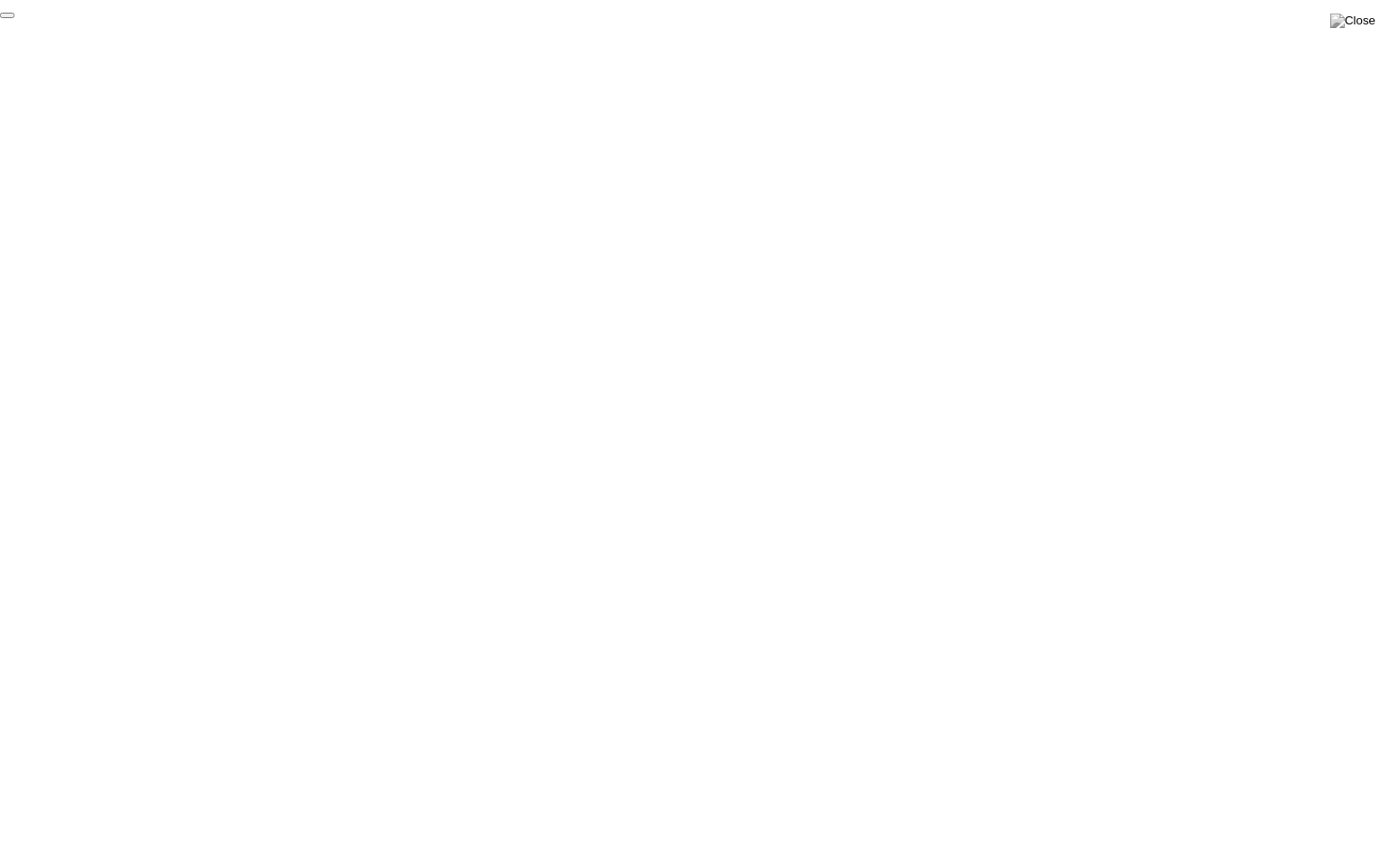
click div "End Proctoring Session"
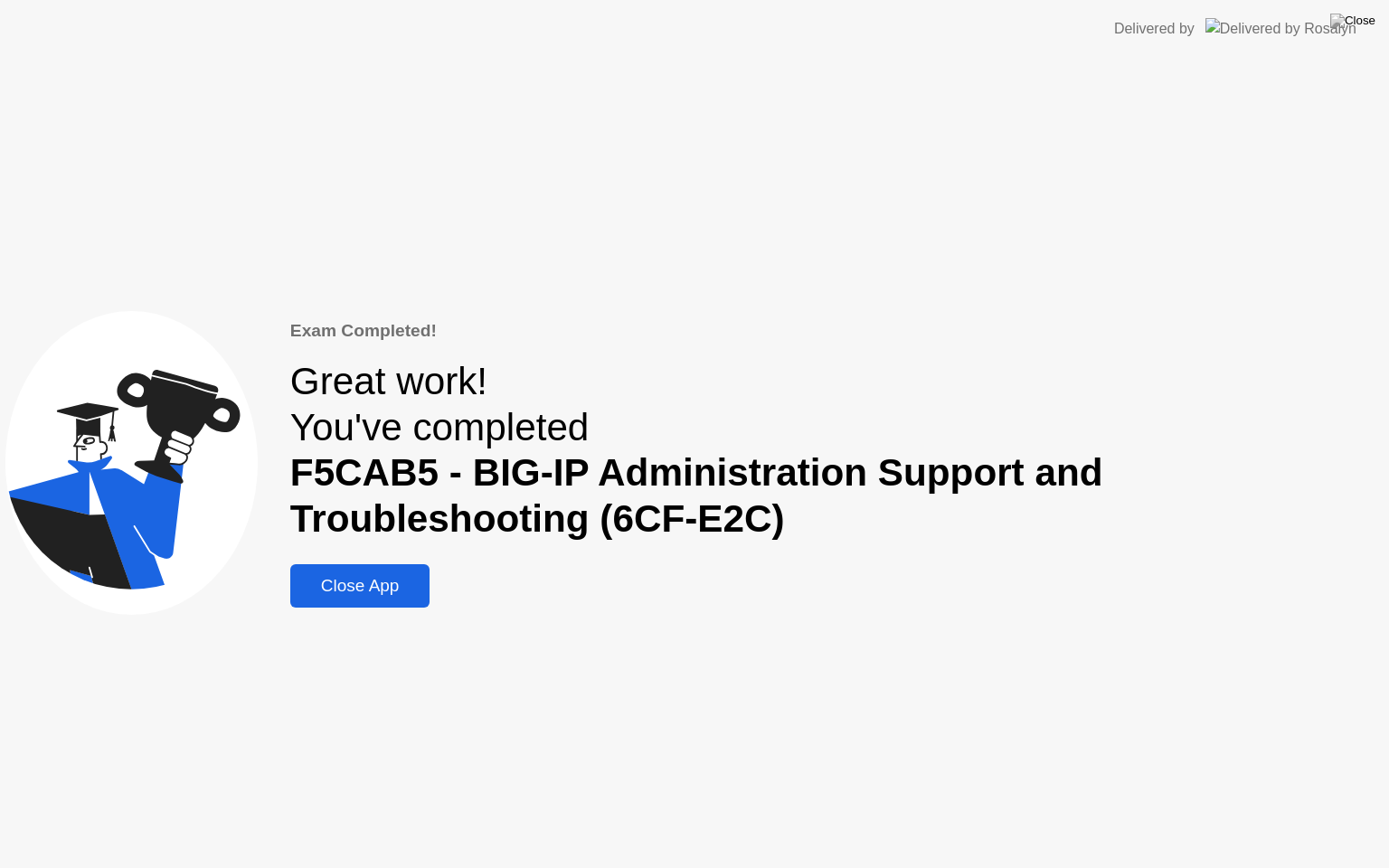
click at [386, 589] on div "Close App" at bounding box center [360, 586] width 130 height 20
